Goal: Task Accomplishment & Management: Complete application form

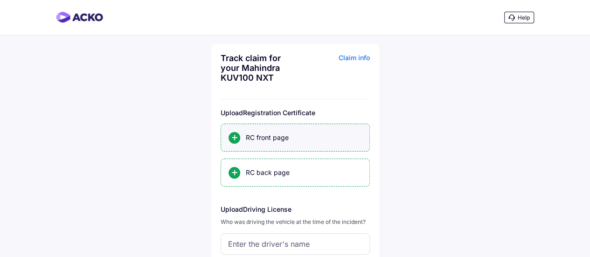
click at [276, 146] on div "RC front page" at bounding box center [295, 138] width 149 height 28
click at [0, 0] on input "RC front page" at bounding box center [0, 0] width 0 height 0
click at [275, 170] on div "RC back page" at bounding box center [304, 172] width 116 height 9
click at [0, 0] on input "RC back page" at bounding box center [0, 0] width 0 height 0
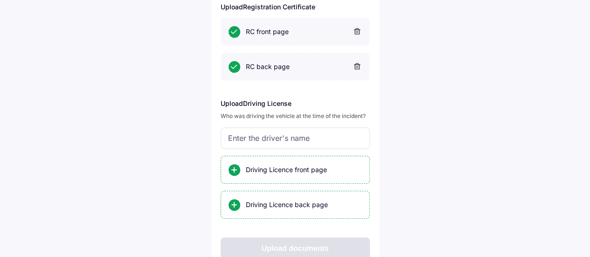
scroll to position [137, 0]
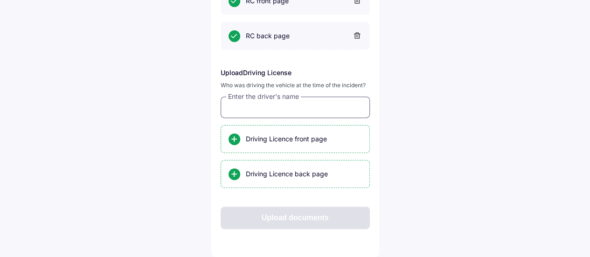
click at [273, 107] on input "text" at bounding box center [295, 107] width 149 height 21
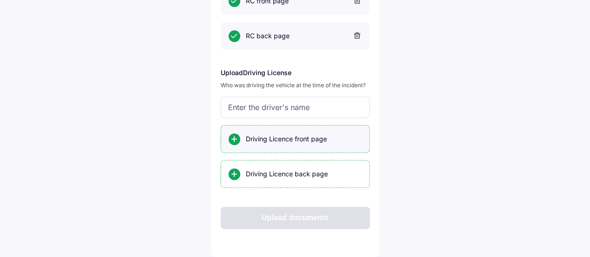
click at [264, 142] on div "Driving Licence front page" at bounding box center [304, 138] width 116 height 9
click at [0, 0] on input "Driving Licence front page" at bounding box center [0, 0] width 0 height 0
click at [271, 171] on div "Driving Licence back page" at bounding box center [304, 173] width 116 height 9
click at [0, 0] on input "Driving Licence back page" at bounding box center [0, 0] width 0 height 0
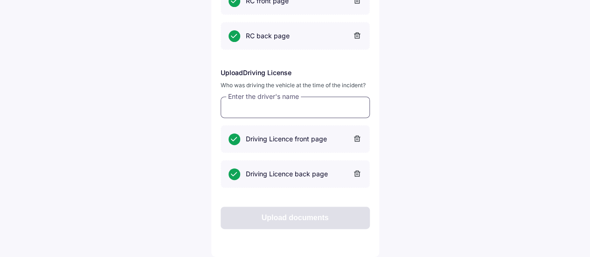
click at [252, 107] on input "text" at bounding box center [295, 107] width 149 height 21
click at [250, 115] on input "text" at bounding box center [295, 107] width 149 height 21
paste input "*********"
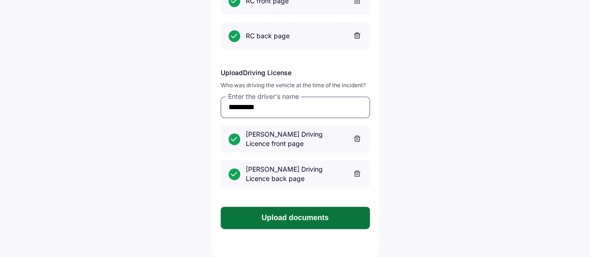
type input "*********"
click at [264, 215] on button "Upload documents" at bounding box center [295, 218] width 149 height 22
